Goal: Information Seeking & Learning: Learn about a topic

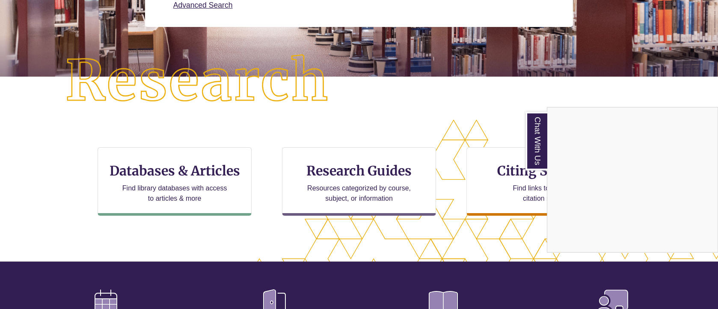
click at [154, 174] on div "Chat With Us" at bounding box center [359, 154] width 718 height 309
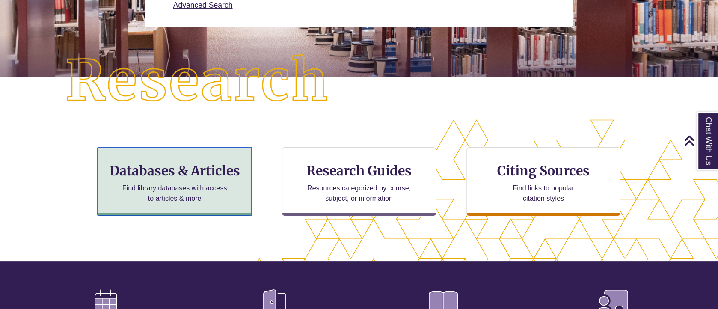
click at [145, 167] on h3 "Databases & Articles" at bounding box center [174, 171] width 139 height 16
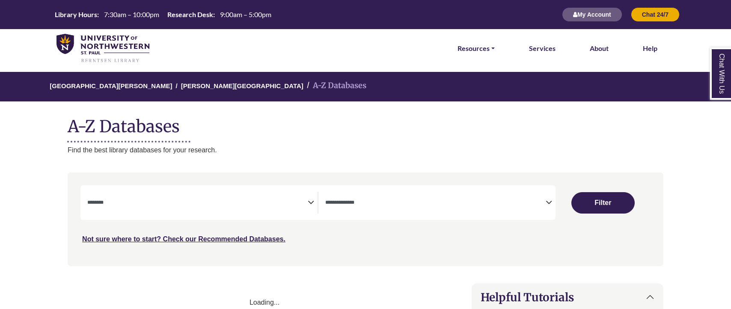
select select "Database Subject Filter"
select select "Database Types Filter"
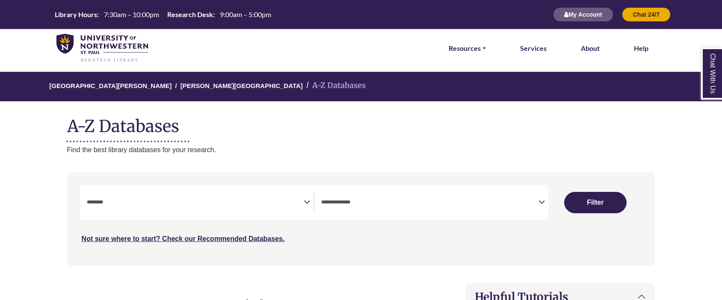
select select "Database Subject Filter"
select select "Database Types Filter"
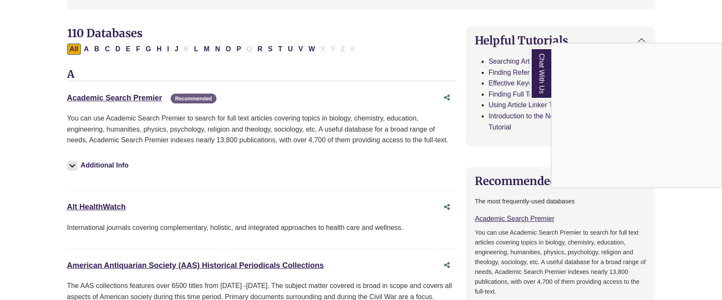
scroll to position [86, 0]
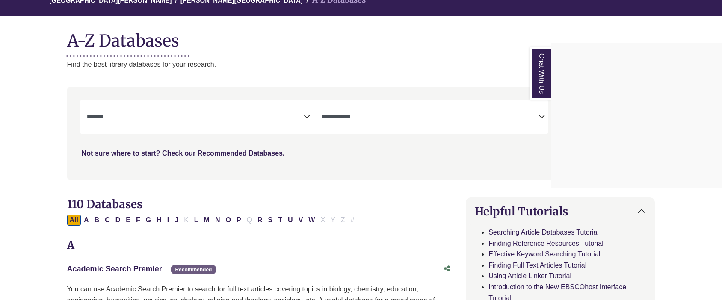
click at [293, 116] on div "Chat With Us" at bounding box center [361, 150] width 722 height 300
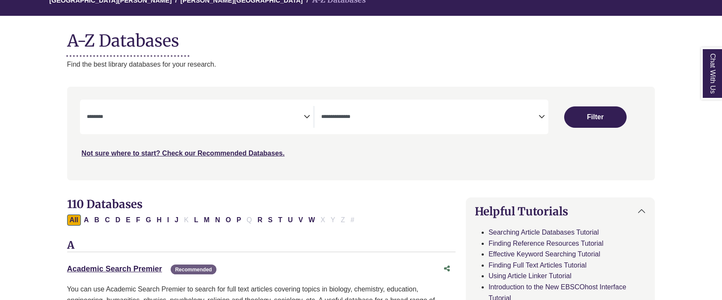
click at [305, 117] on icon "Search filters" at bounding box center [307, 115] width 6 height 13
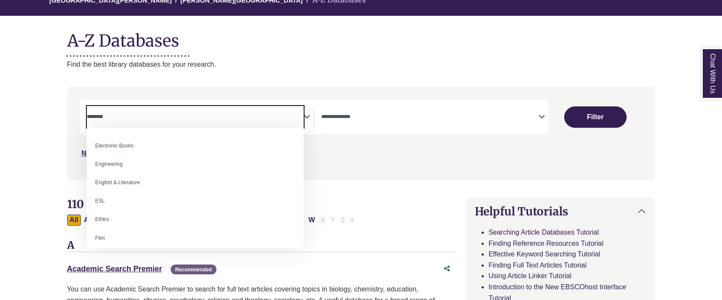
scroll to position [171, 0]
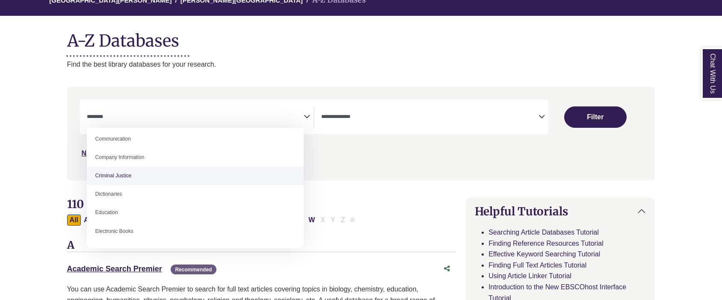
select select "******"
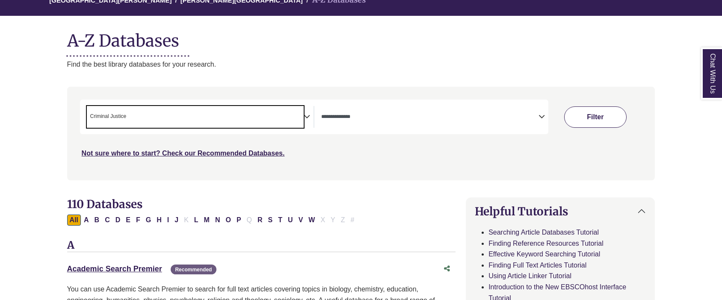
click at [620, 113] on button "Filter" at bounding box center [595, 117] width 62 height 21
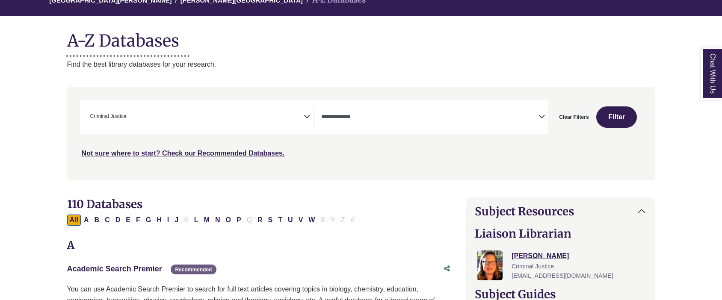
select select "Database Types Filter"
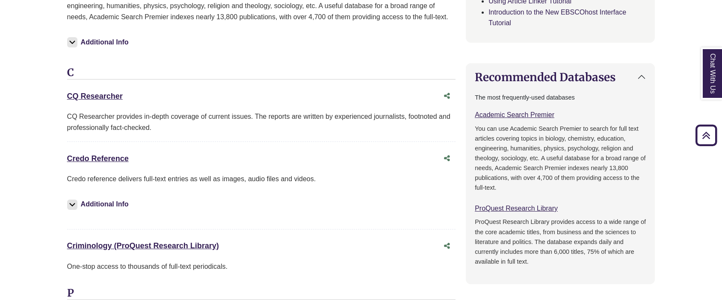
scroll to position [171, 0]
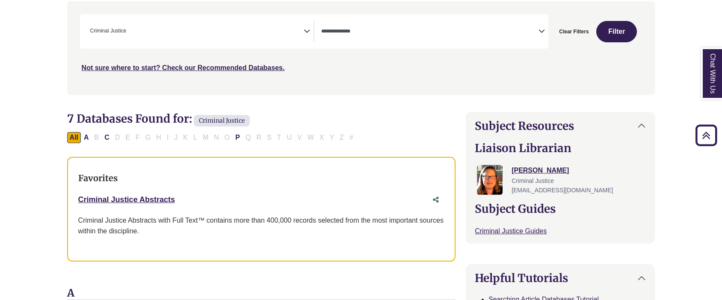
scroll to position [86, 0]
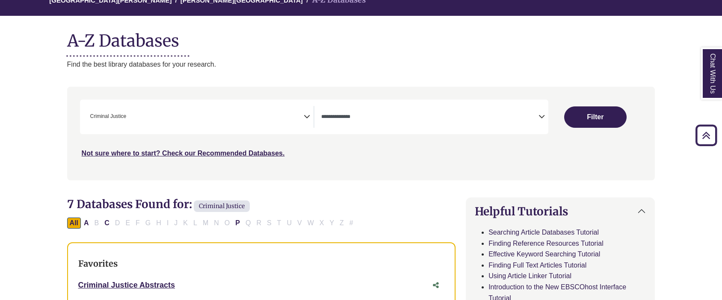
select select "Database Subject Filter"
select select "Database Types Filter"
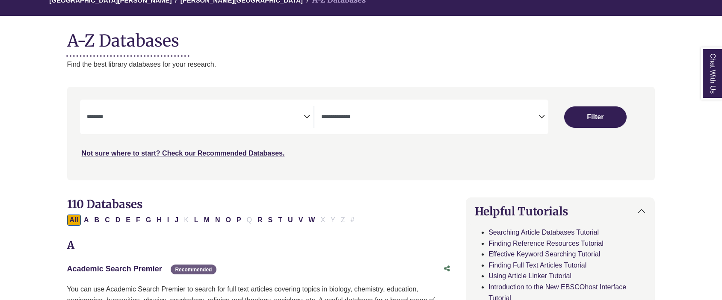
scroll to position [257, 0]
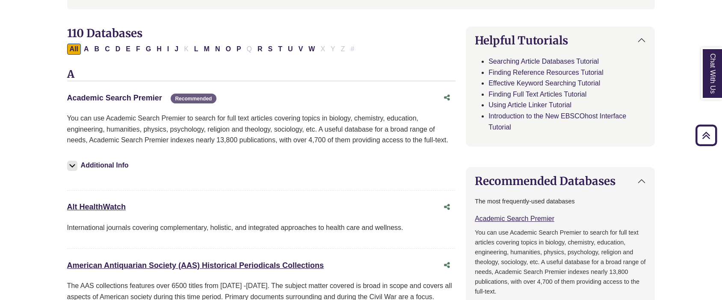
click at [114, 99] on link "Academic Search Premier This link opens in a new window" at bounding box center [114, 98] width 95 height 9
